Goal: Task Accomplishment & Management: Complete application form

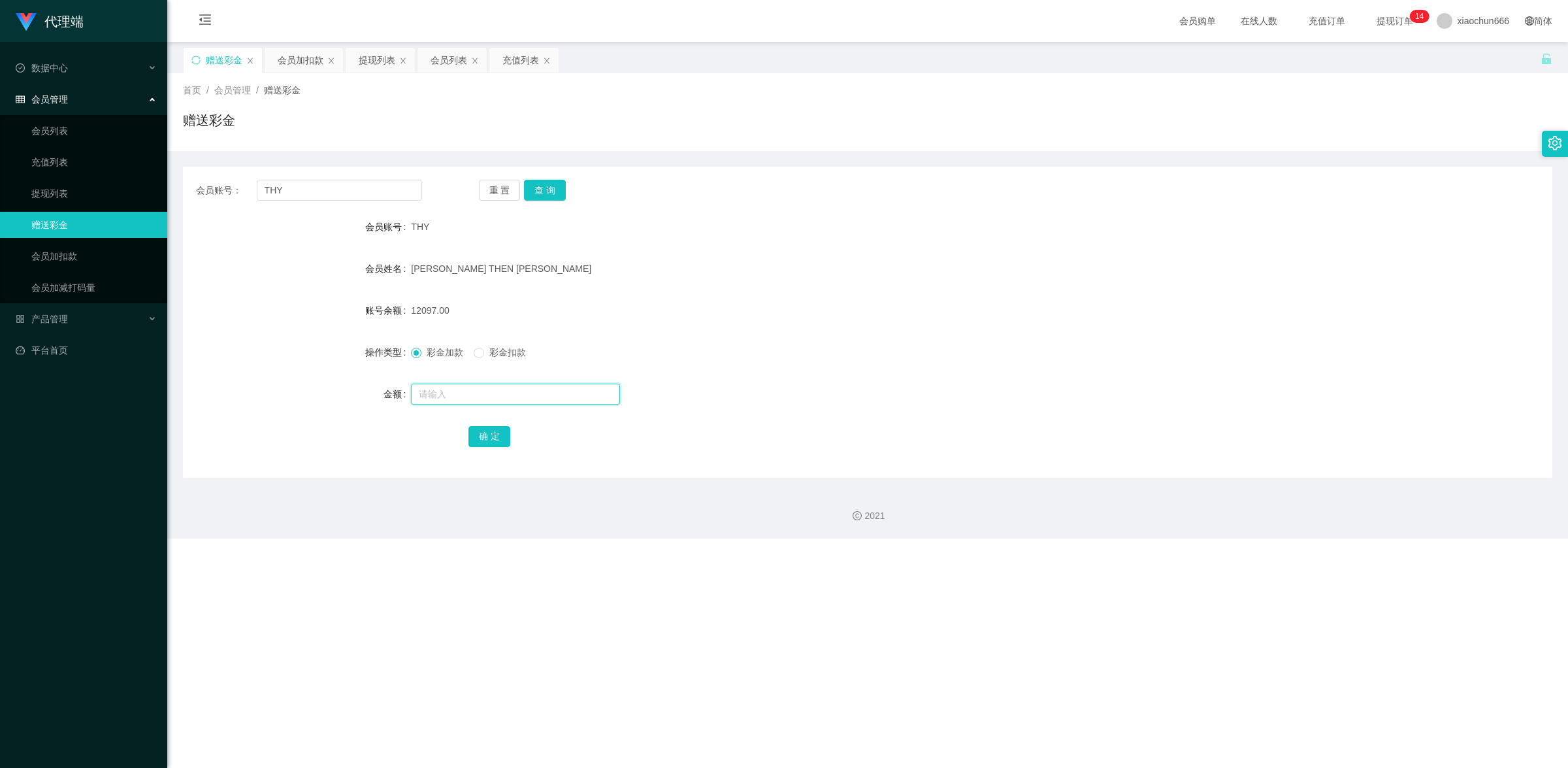
drag, startPoint x: 0, startPoint y: 0, endPoint x: 481, endPoint y: 397, distance: 623.7
click at [481, 397] on input "text" at bounding box center [516, 394] width 209 height 21
type input "8"
drag, startPoint x: 492, startPoint y: 441, endPoint x: 656, endPoint y: 365, distance: 180.8
click at [492, 441] on button "确 定" at bounding box center [489, 436] width 42 height 21
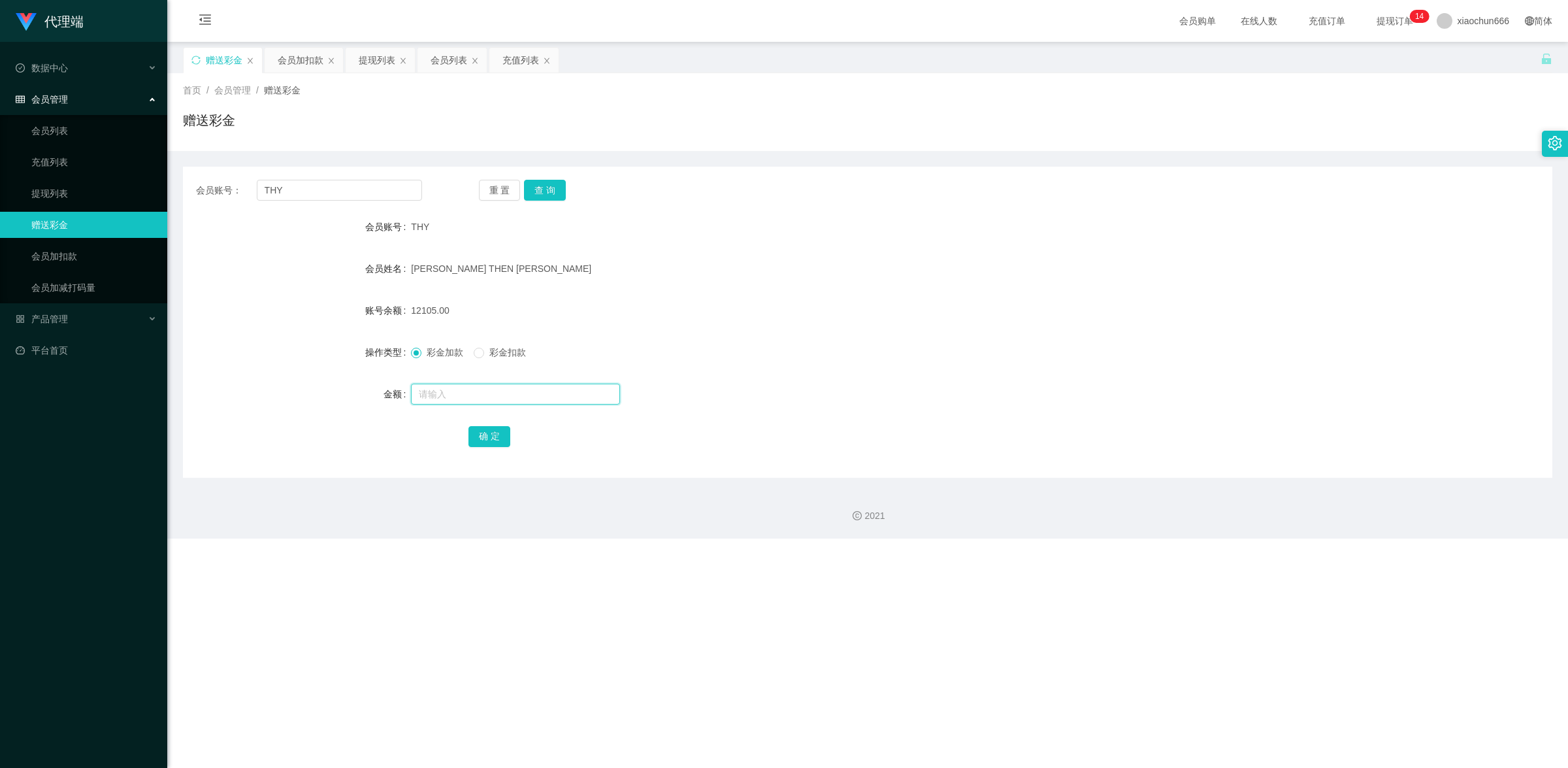
click at [456, 393] on input "text" at bounding box center [516, 394] width 209 height 21
type input "8"
drag, startPoint x: 504, startPoint y: 444, endPoint x: 520, endPoint y: 435, distance: 18.4
click at [504, 444] on button "确 定" at bounding box center [489, 436] width 42 height 21
click at [524, 390] on input "text" at bounding box center [516, 394] width 209 height 21
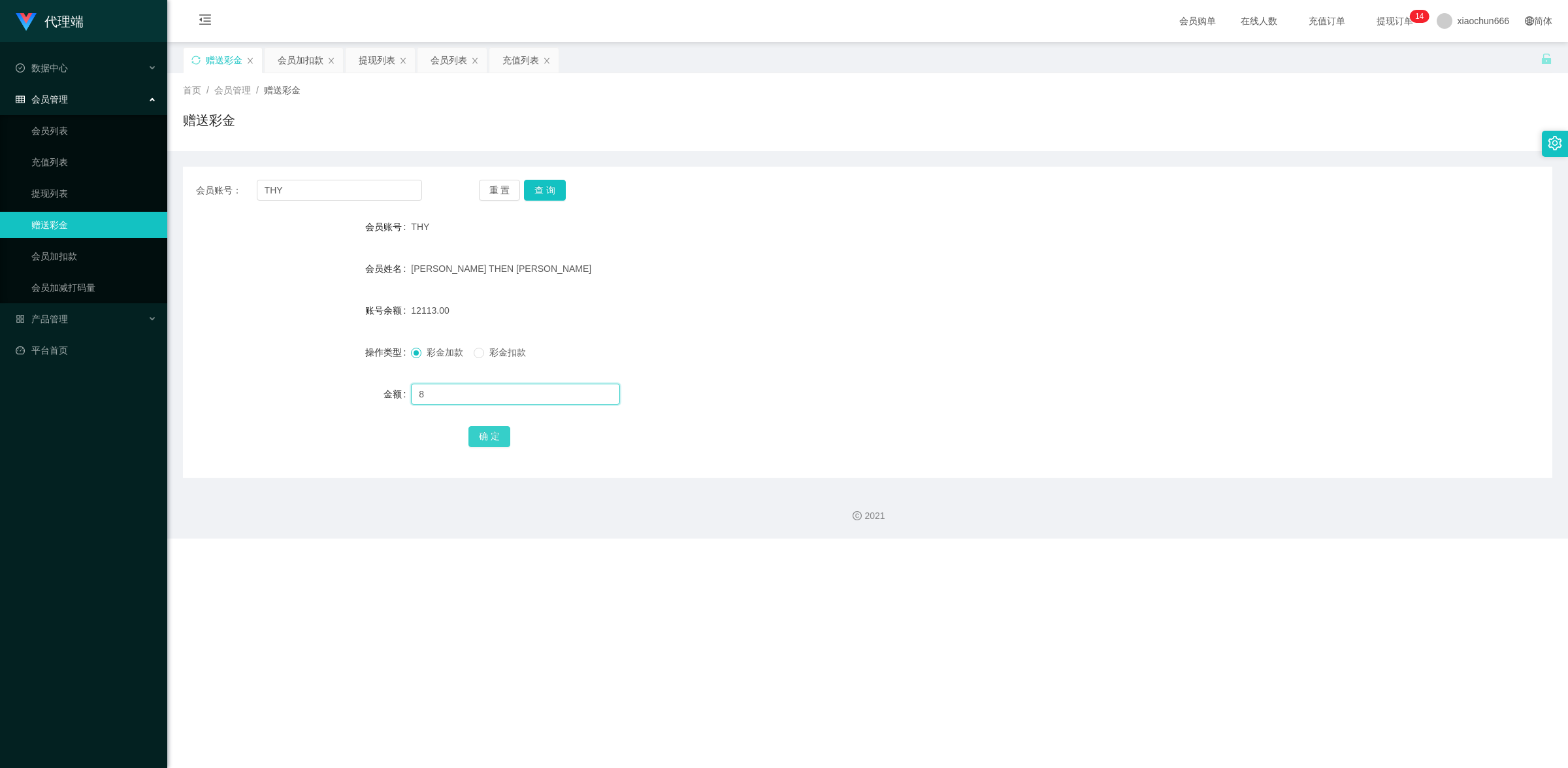
type input "8"
click at [494, 435] on button "确 定" at bounding box center [489, 436] width 42 height 21
click at [481, 395] on input "text" at bounding box center [516, 394] width 209 height 21
type input "8"
drag, startPoint x: 485, startPoint y: 426, endPoint x: 492, endPoint y: 426, distance: 7.0
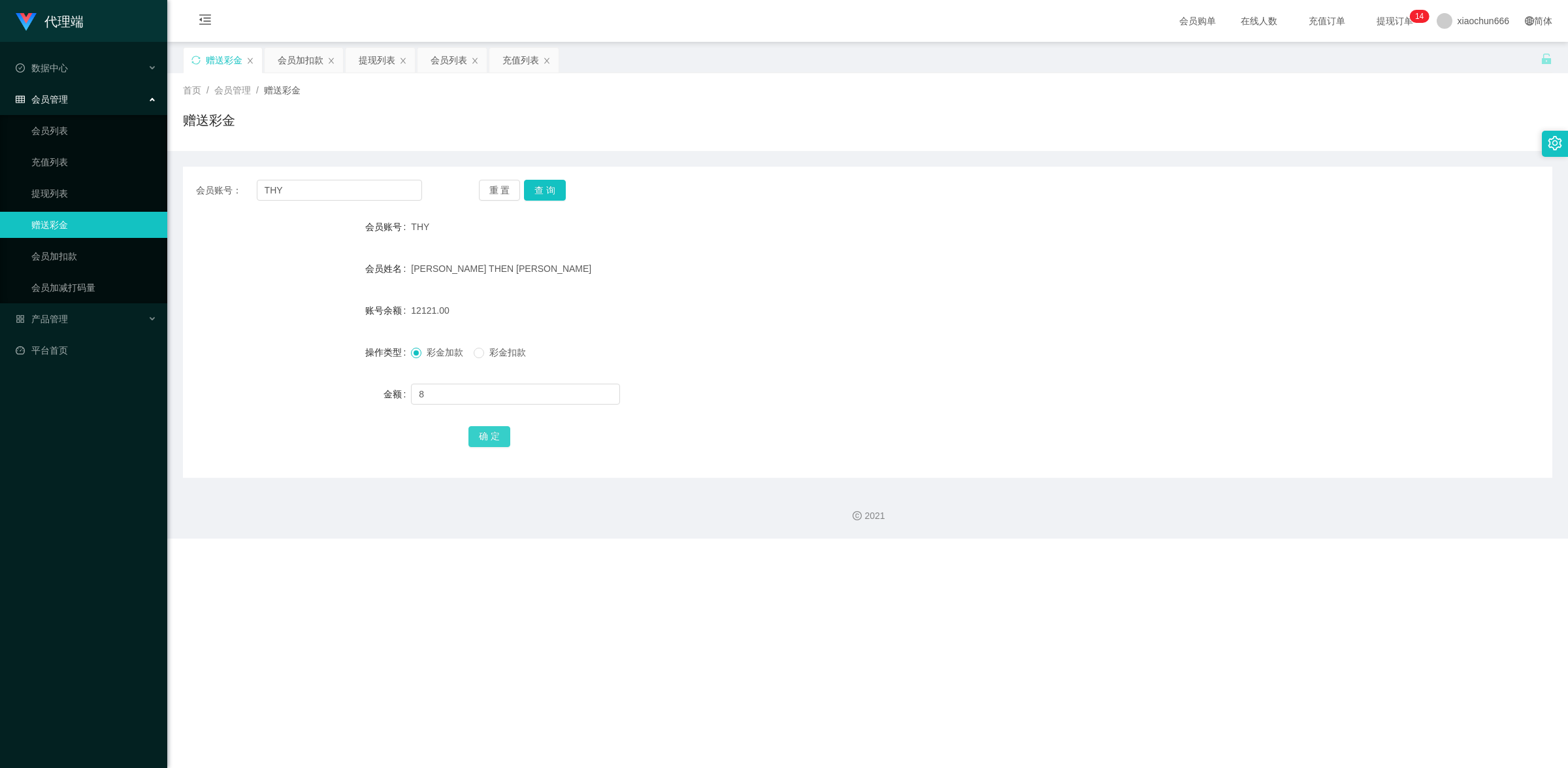
click at [485, 426] on button "确 定" at bounding box center [489, 436] width 42 height 21
click at [507, 396] on input "text" at bounding box center [516, 394] width 209 height 21
type input "8"
drag, startPoint x: 491, startPoint y: 429, endPoint x: 759, endPoint y: 358, distance: 277.2
click at [491, 429] on button "确 定" at bounding box center [489, 436] width 42 height 21
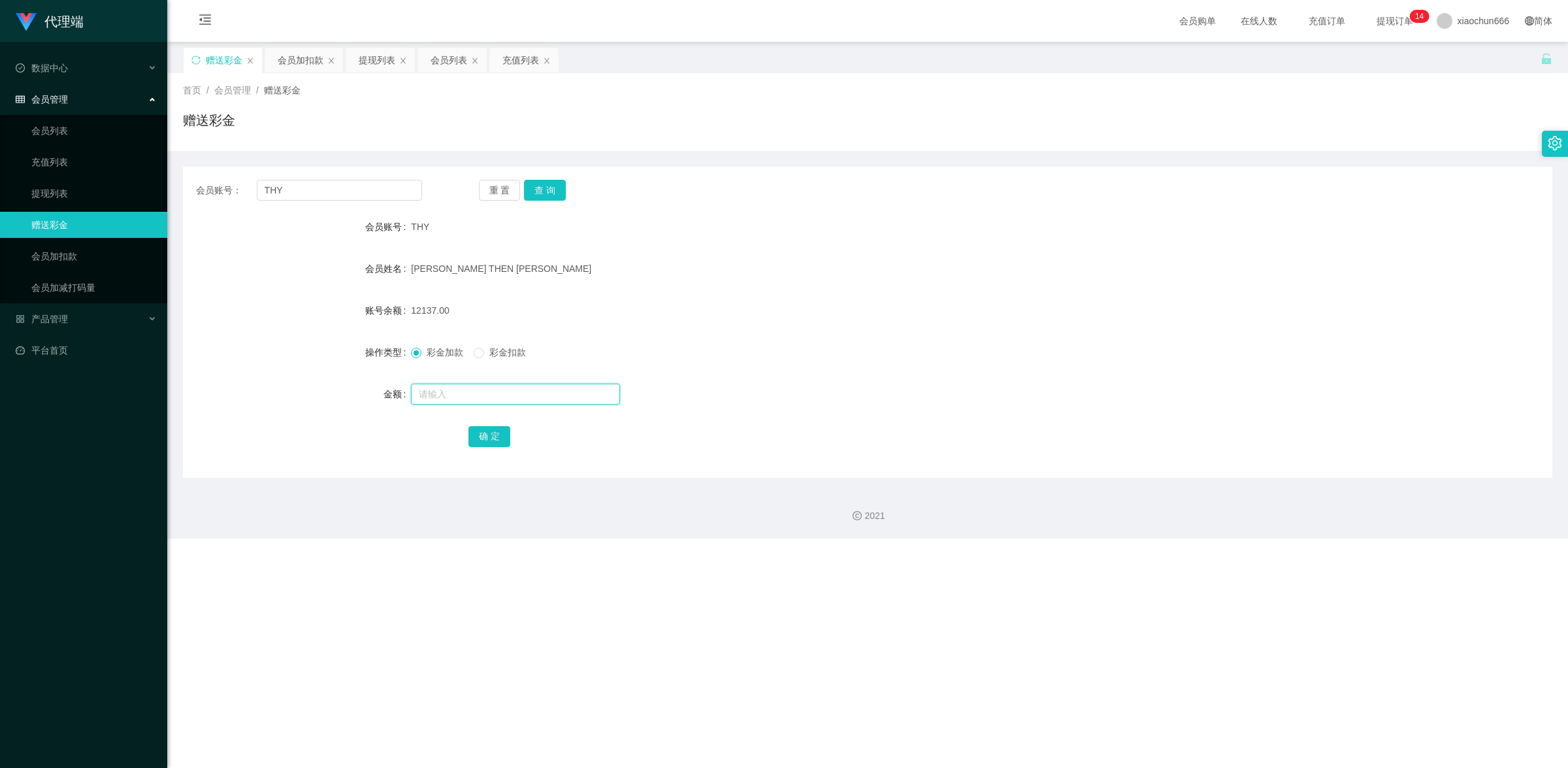
click at [505, 390] on input "text" at bounding box center [516, 394] width 209 height 21
type input "8"
click at [497, 431] on button "确 定" at bounding box center [489, 436] width 42 height 21
click at [461, 400] on input "text" at bounding box center [516, 394] width 209 height 21
type input "8"
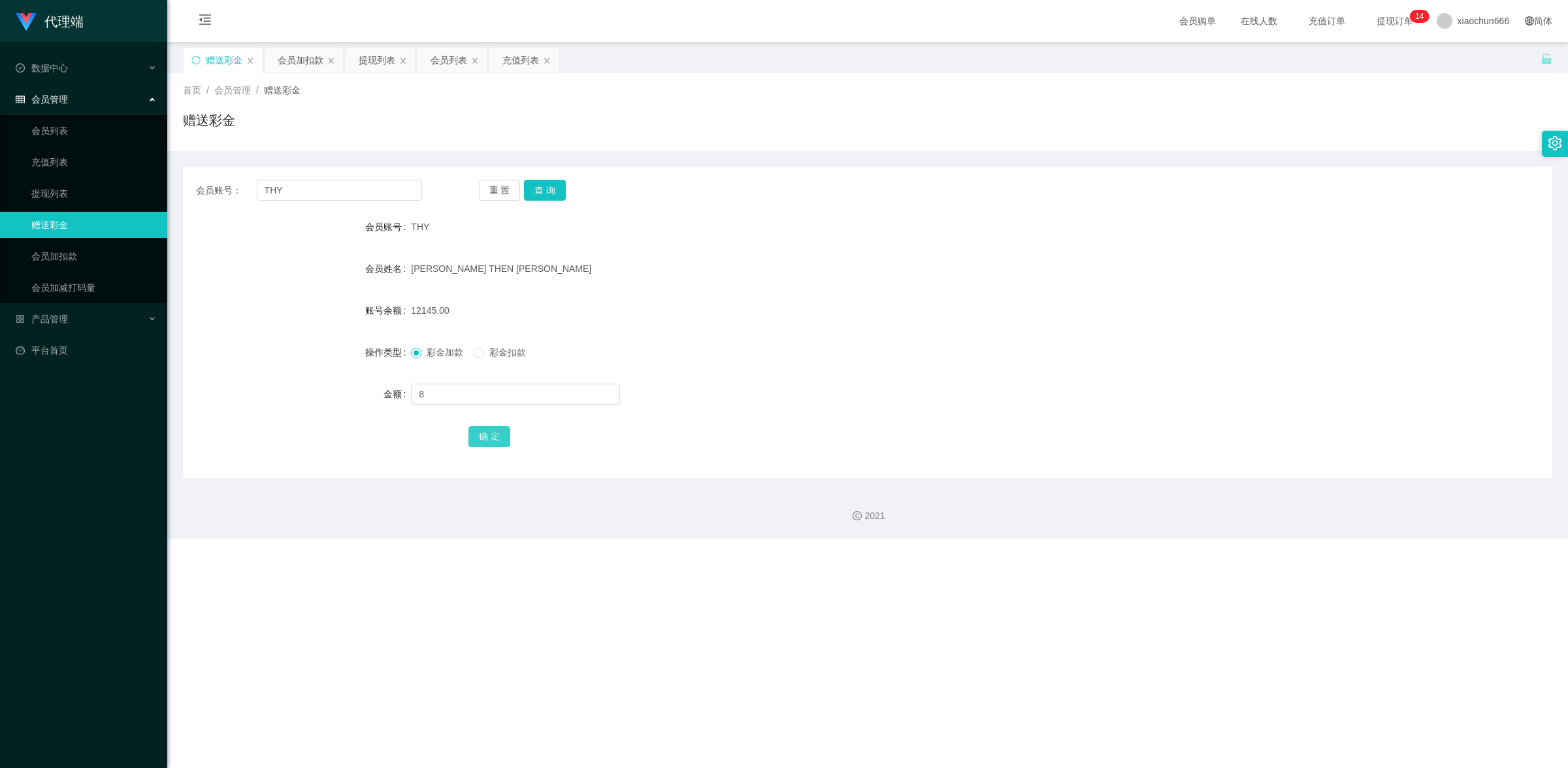
drag, startPoint x: 481, startPoint y: 433, endPoint x: 507, endPoint y: 426, distance: 26.9
click at [481, 435] on button "确 定" at bounding box center [489, 436] width 42 height 21
